Goal: Check status

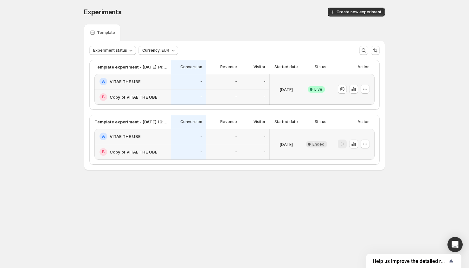
click at [313, 90] on icon at bounding box center [311, 89] width 6 height 6
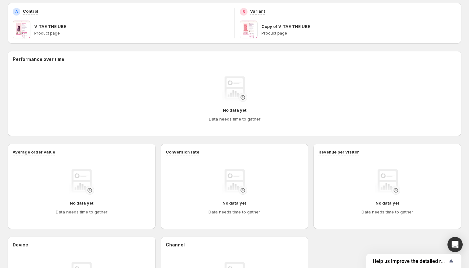
scroll to position [111, 0]
